Goal: Communication & Community: Answer question/provide support

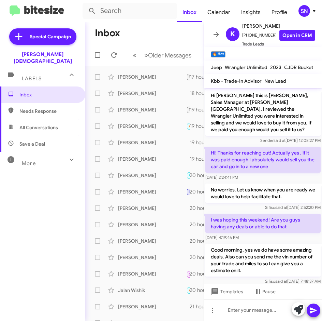
scroll to position [428, 0]
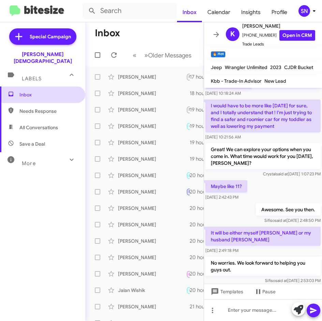
click at [42, 92] on span "Inbox" at bounding box center [42, 94] width 85 height 16
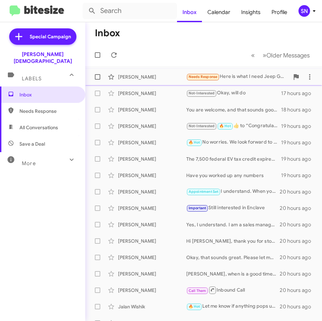
click at [153, 82] on div "[PERSON_NAME] Needs Response Here is what I need Jeep Grand Cherokee 2023 or ne…" at bounding box center [204, 77] width 226 height 14
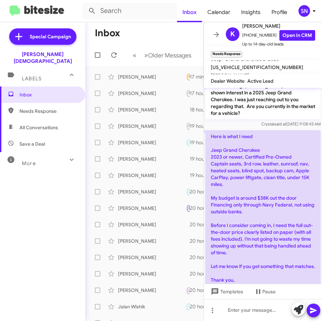
scroll to position [161, 0]
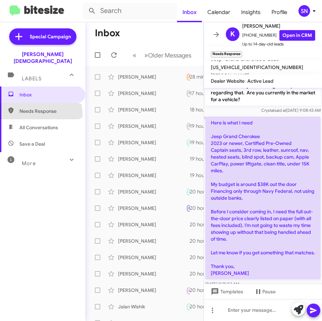
click at [41, 108] on span "Needs Response" at bounding box center [48, 111] width 58 height 7
type input "in:needs-response"
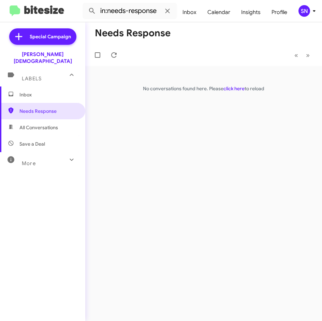
click at [38, 91] on span "Inbox" at bounding box center [48, 94] width 58 height 7
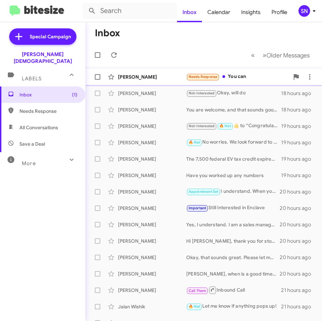
click at [152, 74] on div "[PERSON_NAME]" at bounding box center [152, 76] width 68 height 7
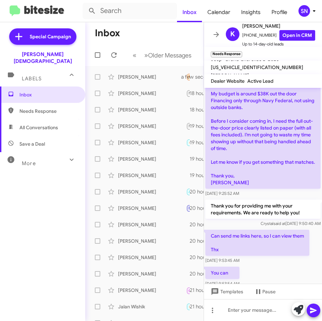
scroll to position [256, 0]
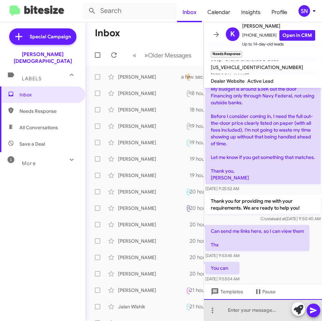
drag, startPoint x: 234, startPoint y: 312, endPoint x: 235, endPoint y: 316, distance: 4.1
click at [234, 313] on div at bounding box center [263, 310] width 118 height 22
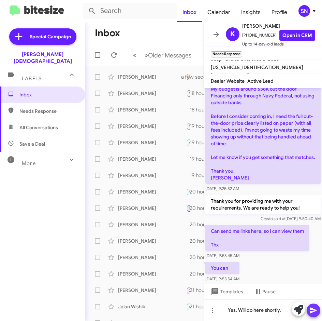
click at [315, 309] on icon at bounding box center [314, 310] width 8 height 8
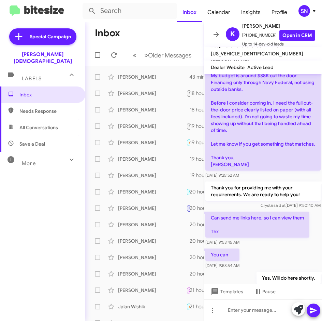
scroll to position [268, 0]
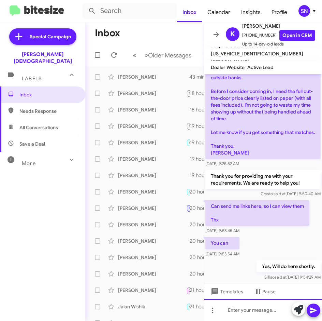
click at [254, 311] on div at bounding box center [263, 310] width 118 height 22
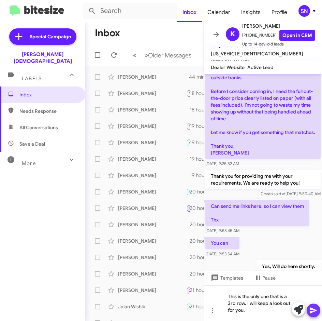
click at [317, 310] on icon at bounding box center [314, 310] width 8 height 8
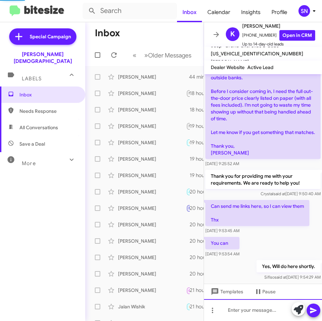
scroll to position [0, 0]
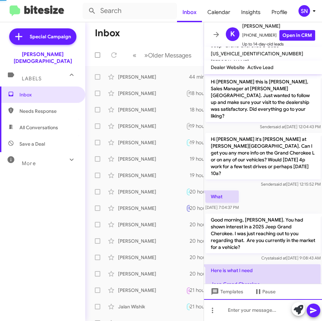
click at [235, 314] on div at bounding box center [263, 310] width 118 height 22
click at [315, 312] on icon at bounding box center [314, 310] width 8 height 8
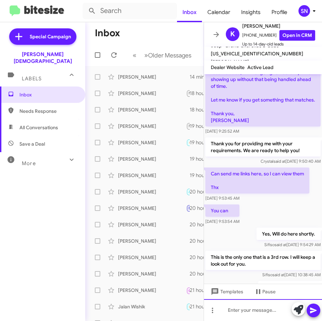
scroll to position [345, 0]
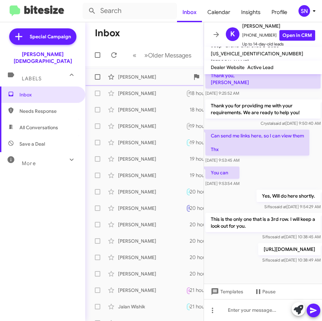
click at [140, 79] on div "[PERSON_NAME]" at bounding box center [152, 76] width 68 height 7
